Goal: Ask a question

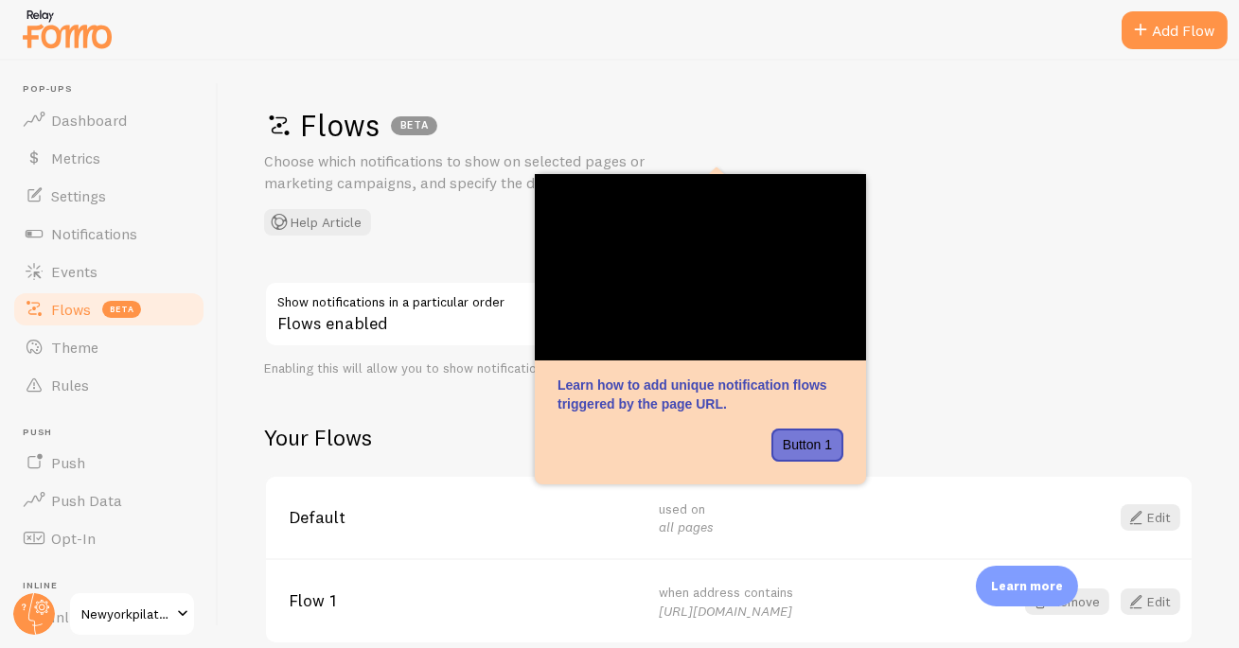
click at [1055, 587] on p "Learn more" at bounding box center [1027, 586] width 72 height 18
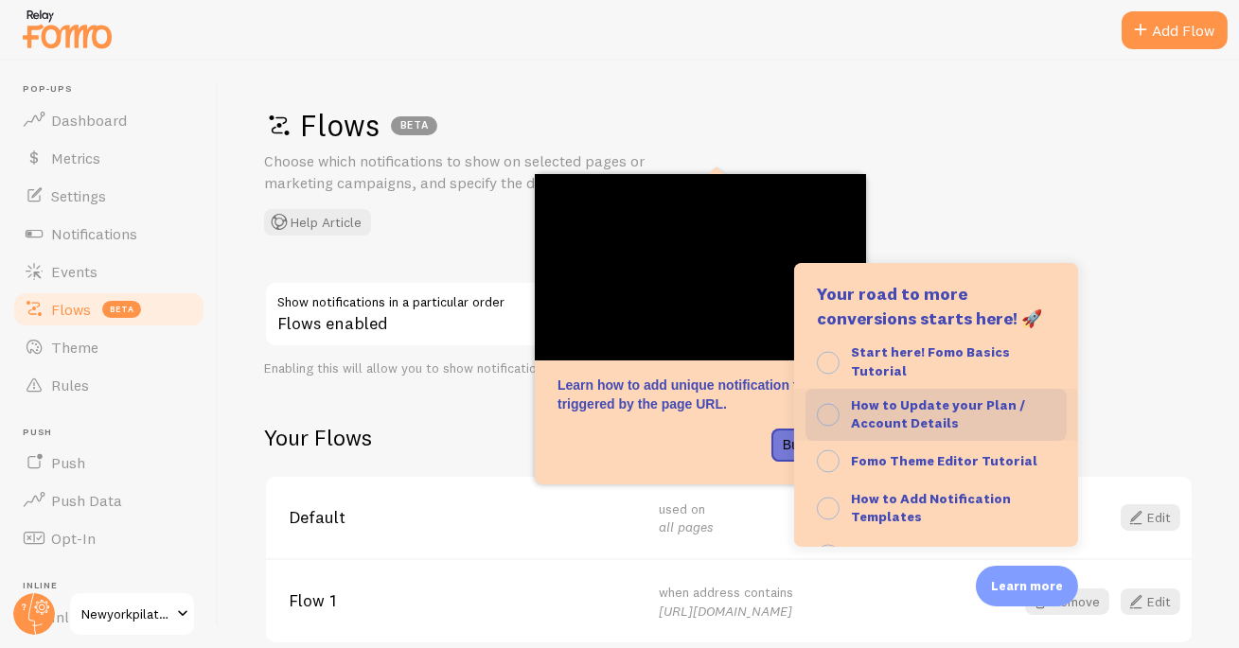
scroll to position [194, 0]
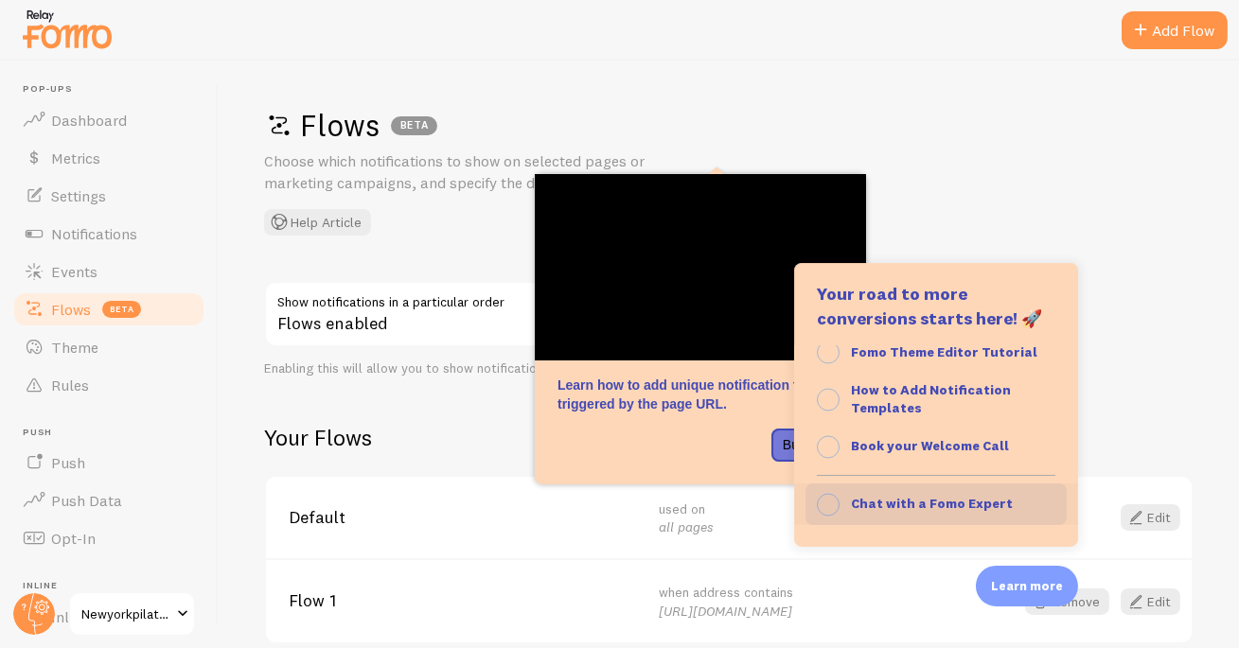
click at [931, 495] on strong "Chat with a Fomo Expert" at bounding box center [932, 503] width 162 height 17
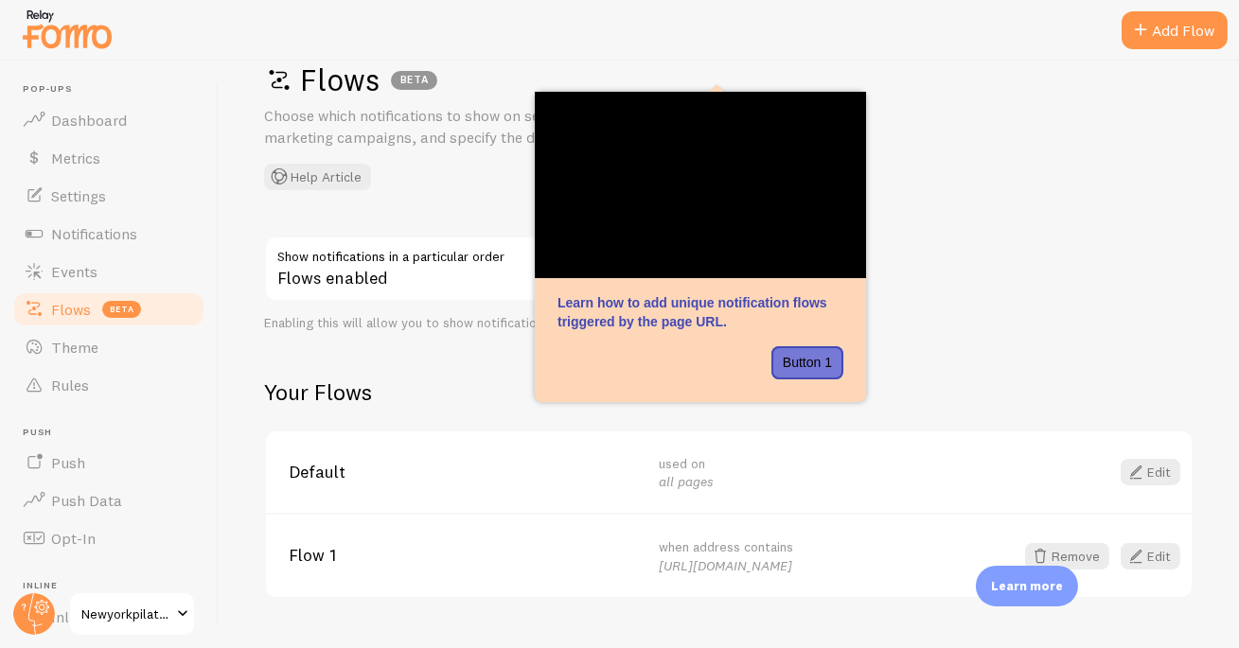
scroll to position [85, 0]
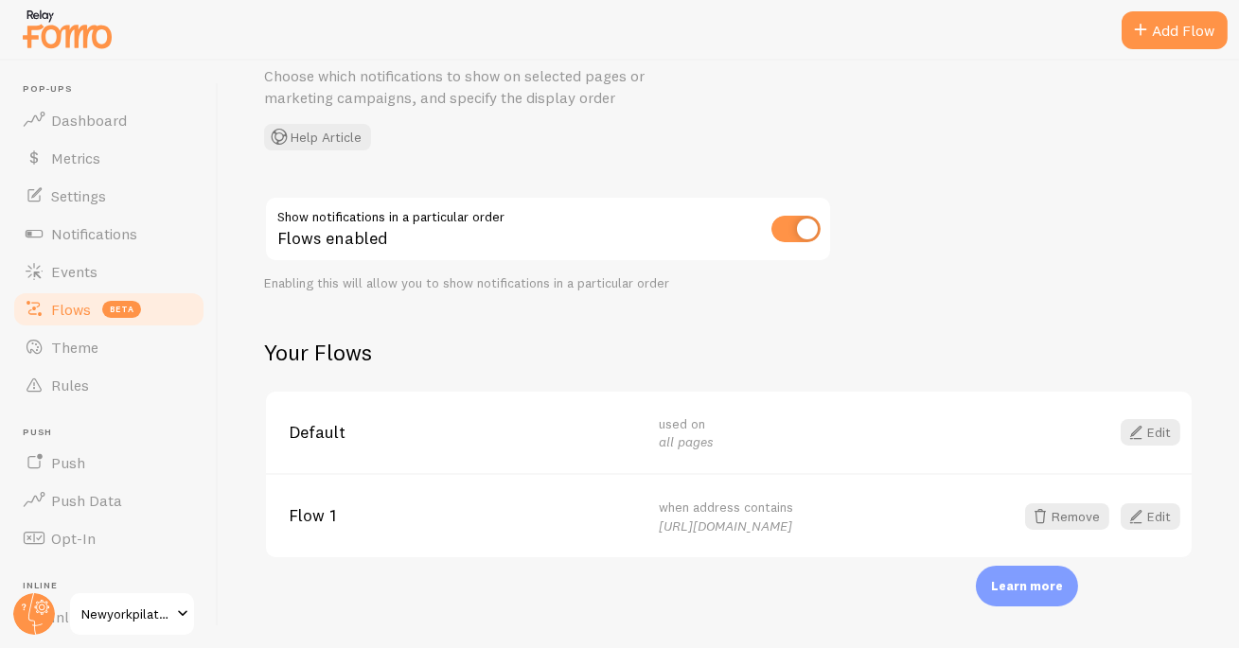
click at [812, 121] on div "Flows BETA Choose which notifications to show on selected pages or marketing ca…" at bounding box center [728, 86] width 929 height 130
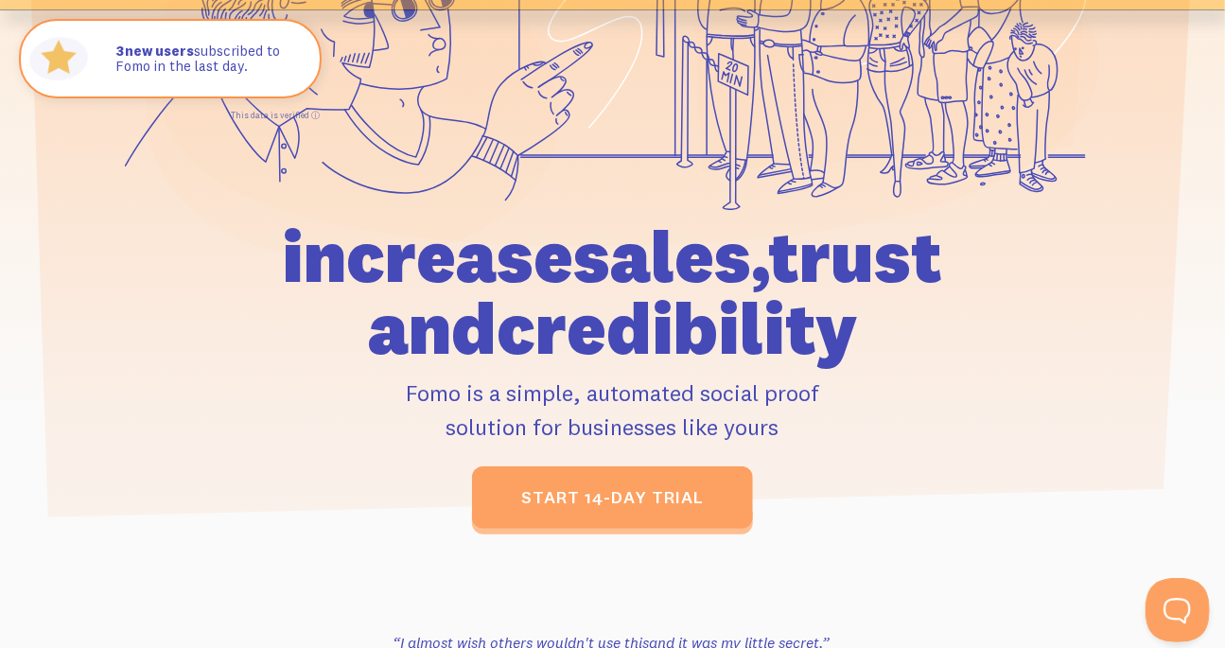
click at [1187, 599] on button "Open Beacon popover" at bounding box center [1173, 606] width 57 height 57
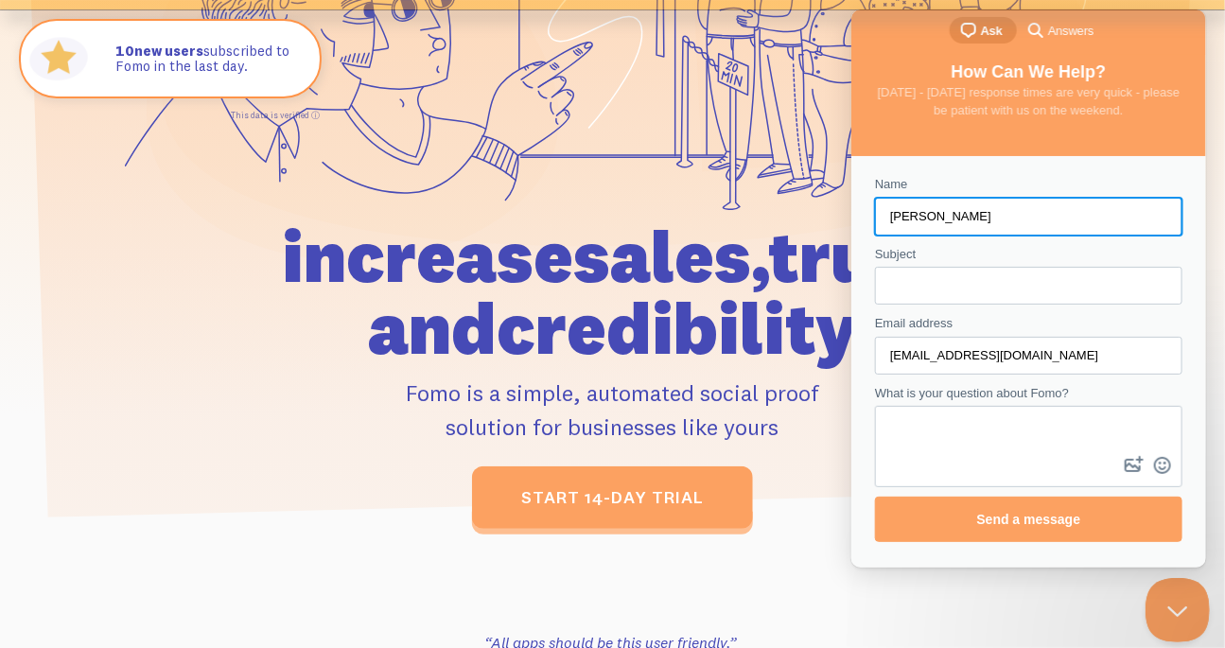
click at [1176, 624] on button "Close Beacon popover" at bounding box center [1173, 606] width 57 height 57
